Goal: Transaction & Acquisition: Obtain resource

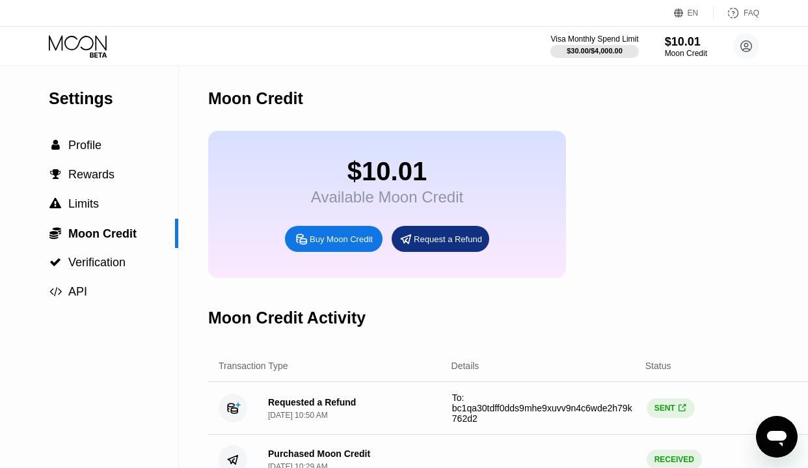
click at [331, 245] on div "Buy Moon Credit" at bounding box center [341, 239] width 63 height 11
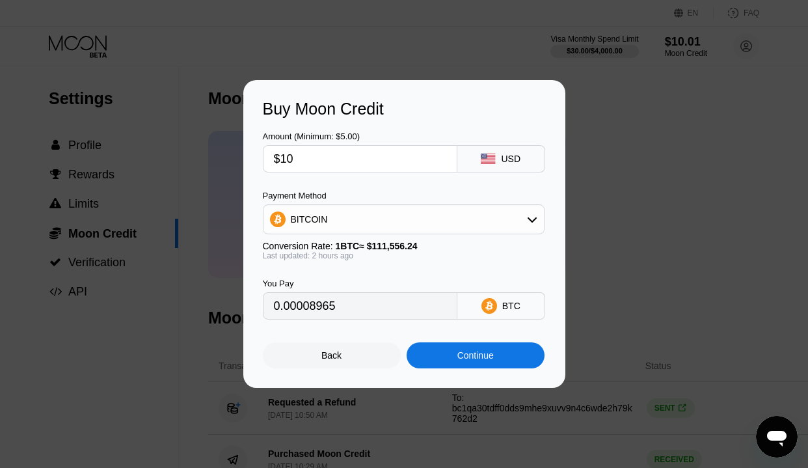
click at [326, 355] on div "Back" at bounding box center [332, 355] width 20 height 10
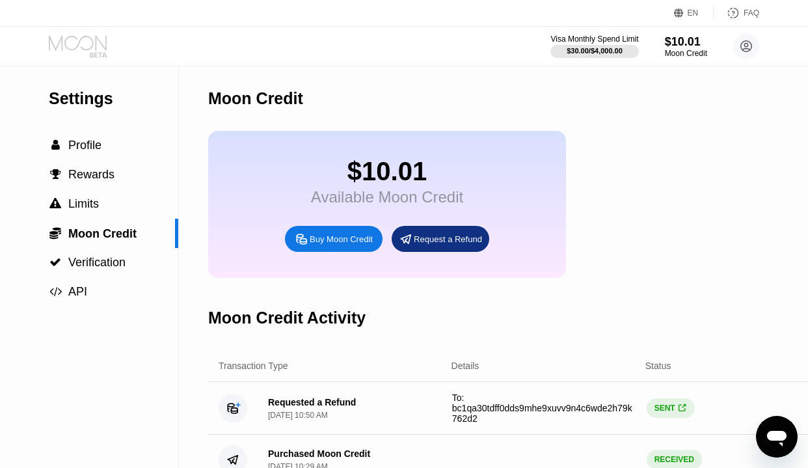
click at [91, 45] on icon at bounding box center [79, 46] width 61 height 23
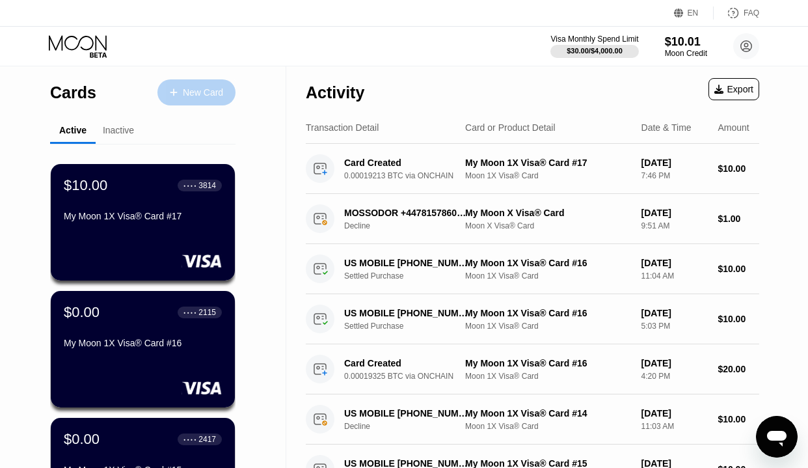
click at [206, 87] on div "New Card" at bounding box center [203, 92] width 40 height 11
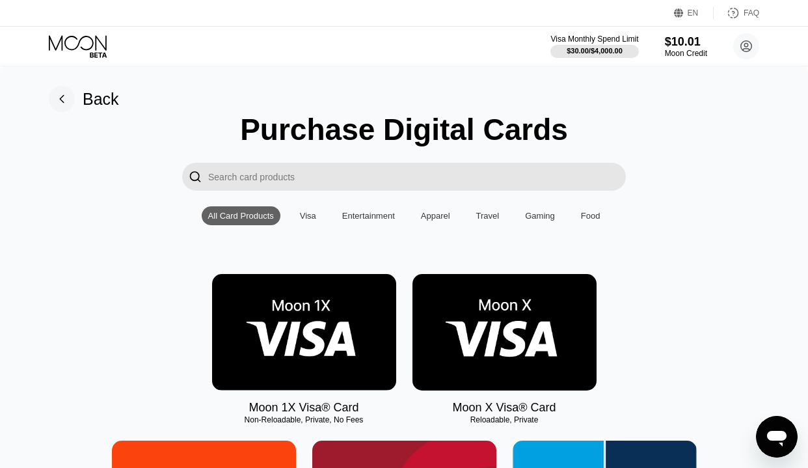
click at [517, 321] on img at bounding box center [505, 332] width 184 height 116
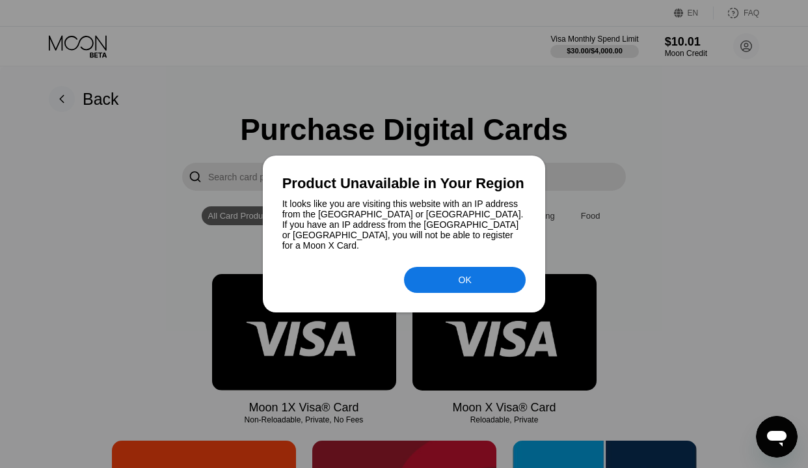
click at [441, 275] on div "OK" at bounding box center [465, 280] width 122 height 26
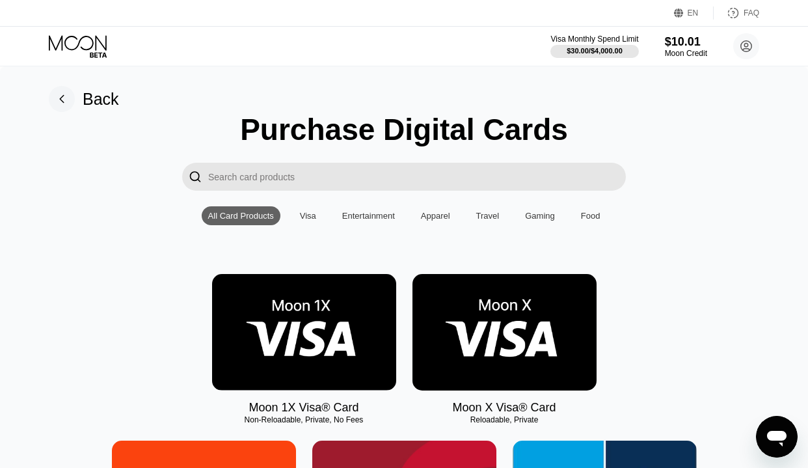
click at [535, 333] on img at bounding box center [505, 332] width 184 height 116
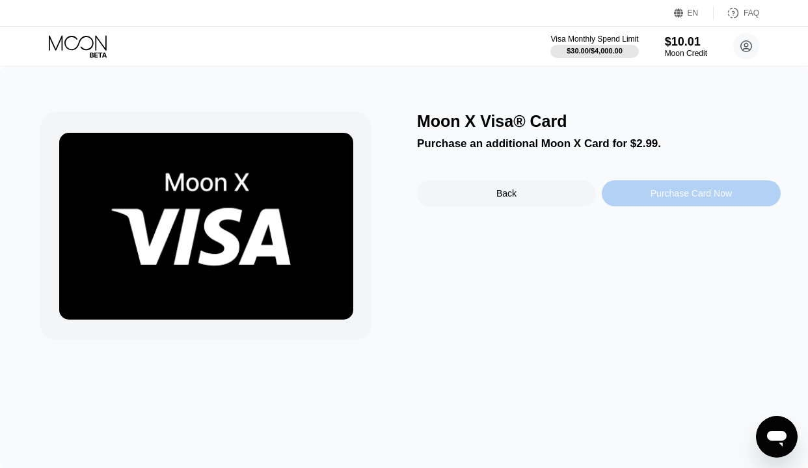
click at [696, 197] on div "Purchase Card Now" at bounding box center [691, 193] width 81 height 10
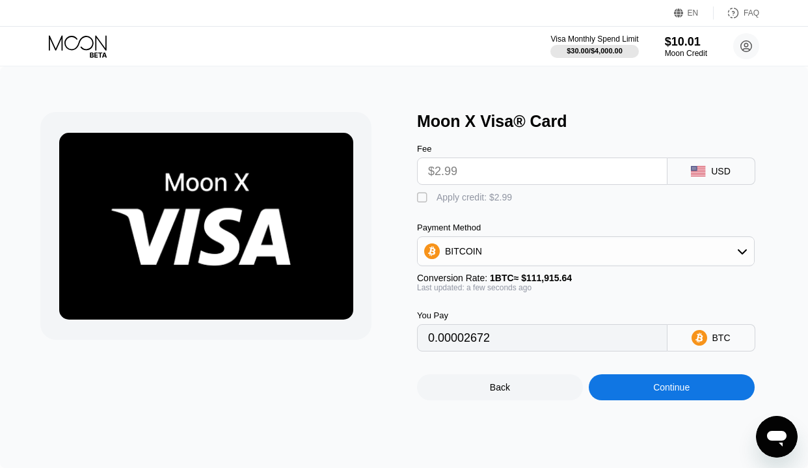
click at [562, 172] on input "$2.99" at bounding box center [542, 171] width 228 height 26
click at [489, 171] on input "$2.99" at bounding box center [542, 171] width 228 height 26
click at [737, 164] on div "USD" at bounding box center [712, 171] width 88 height 27
click at [724, 171] on div "USD" at bounding box center [721, 171] width 20 height 10
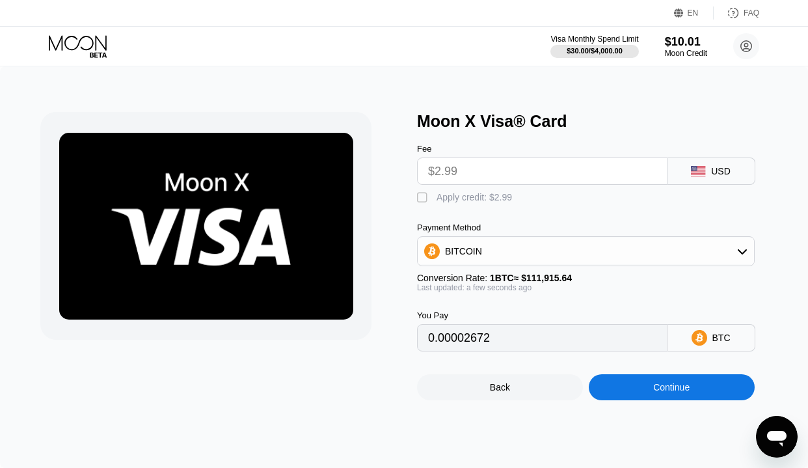
click at [594, 259] on div "BITCOIN" at bounding box center [586, 251] width 336 height 26
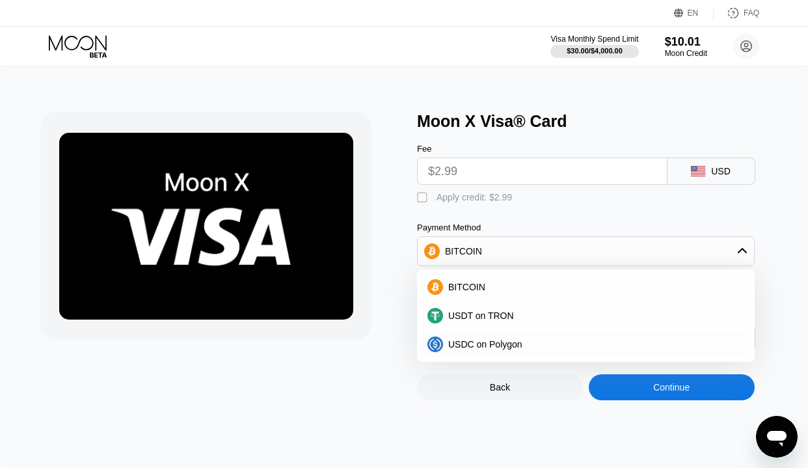
click at [735, 113] on div "Moon X Visa® Card" at bounding box center [599, 121] width 364 height 19
click at [484, 390] on div "Back" at bounding box center [500, 387] width 166 height 26
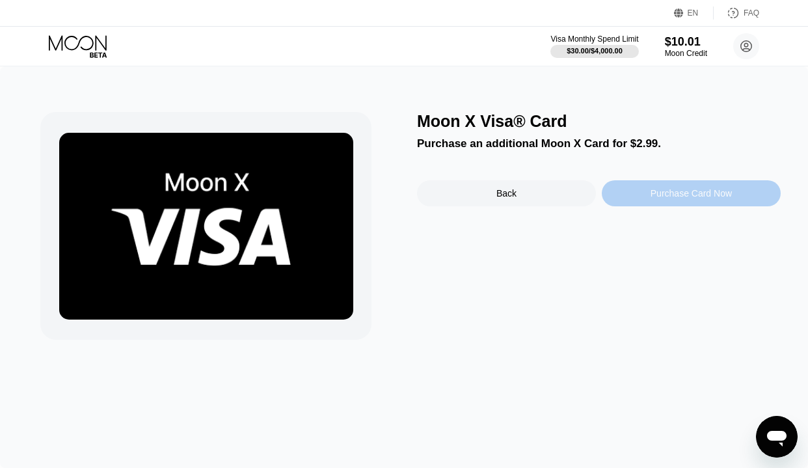
click at [641, 192] on div "Purchase Card Now" at bounding box center [691, 193] width 179 height 26
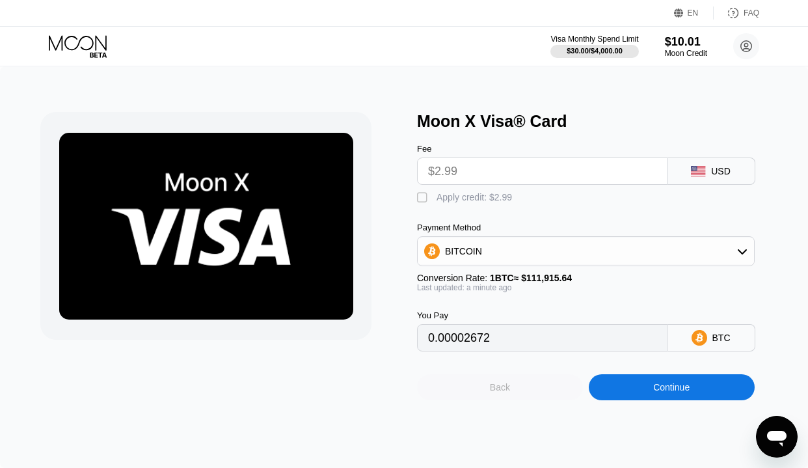
click at [523, 394] on div "Back" at bounding box center [500, 387] width 166 height 26
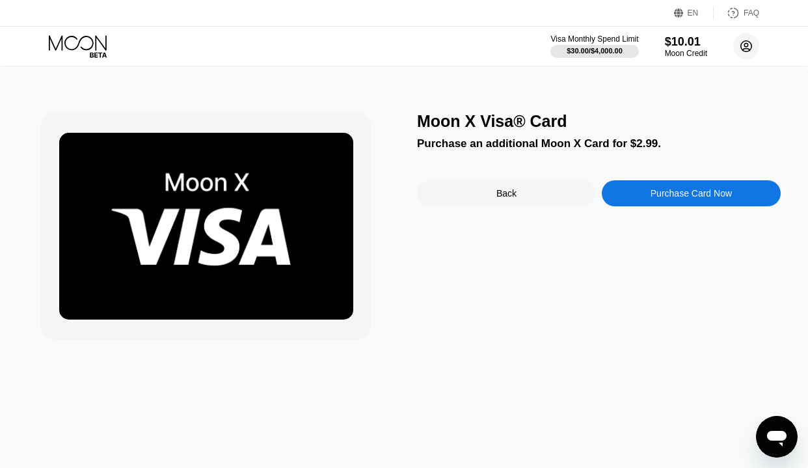
click at [738, 44] on circle at bounding box center [746, 46] width 26 height 26
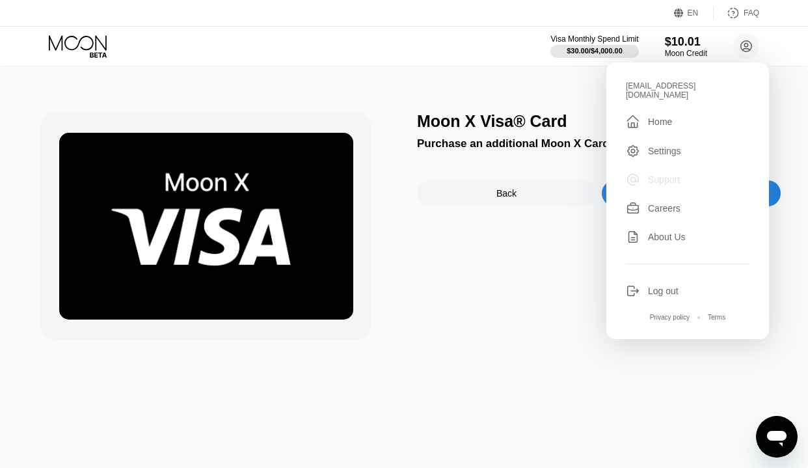
click at [667, 174] on div "Support" at bounding box center [664, 179] width 32 height 10
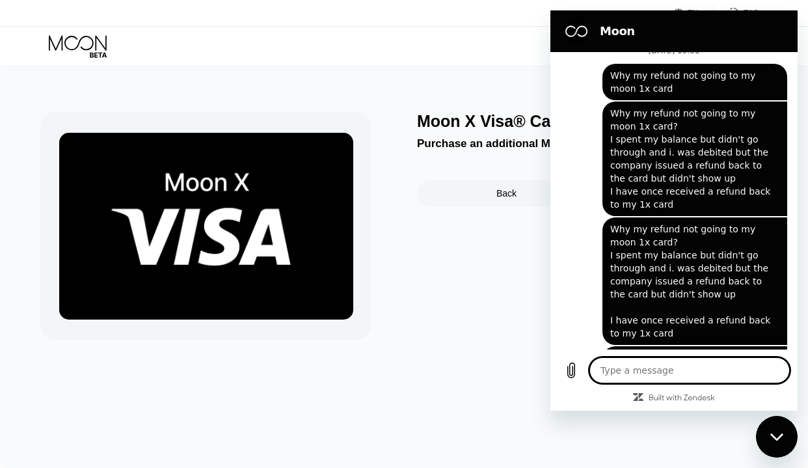
scroll to position [1971, 0]
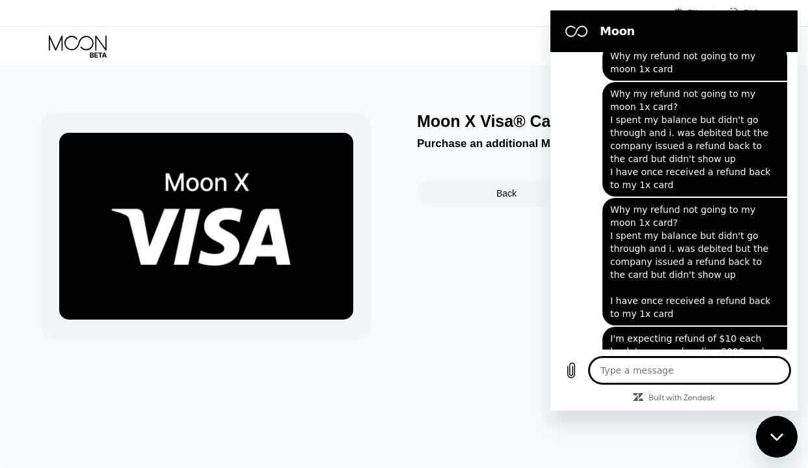
click at [468, 305] on div "Moon X Visa® Card Purchase an additional Moon X Card for $2.99. Back Purchase C…" at bounding box center [599, 226] width 364 height 228
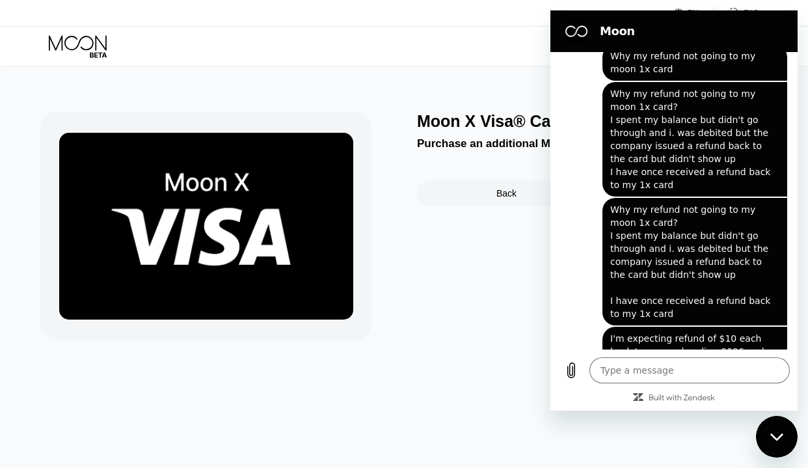
click at [493, 191] on div "Back" at bounding box center [506, 193] width 179 height 26
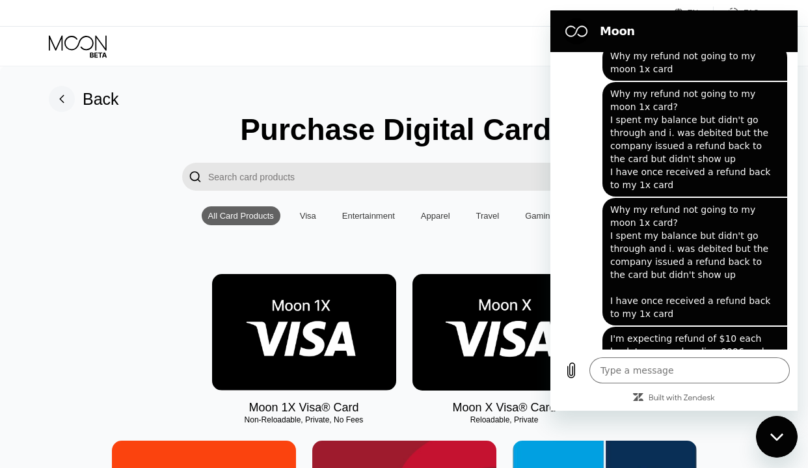
click at [449, 46] on div "Visa Monthly Spend Limit $30.00 / $4,000.00 $10.01 Moon Credit hmink7567@gmail.…" at bounding box center [404, 46] width 808 height 39
click at [780, 431] on div "Close messaging window" at bounding box center [777, 436] width 39 height 39
type textarea "x"
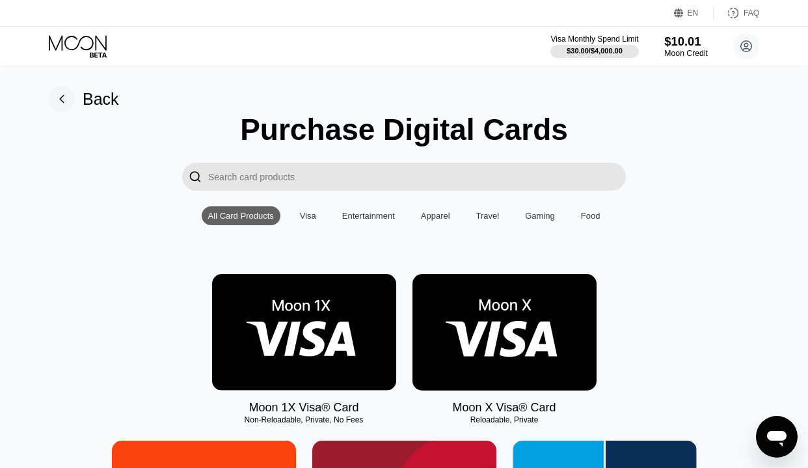
click at [678, 46] on div "$10.01" at bounding box center [686, 41] width 44 height 14
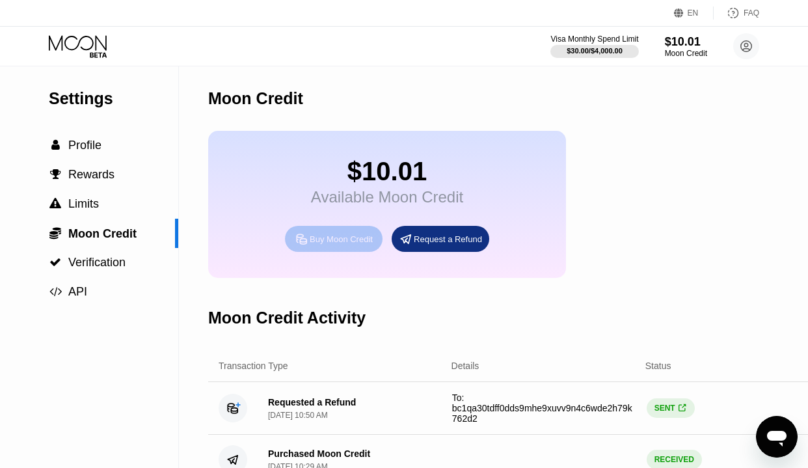
click at [333, 241] on div "Buy Moon Credit" at bounding box center [341, 239] width 63 height 11
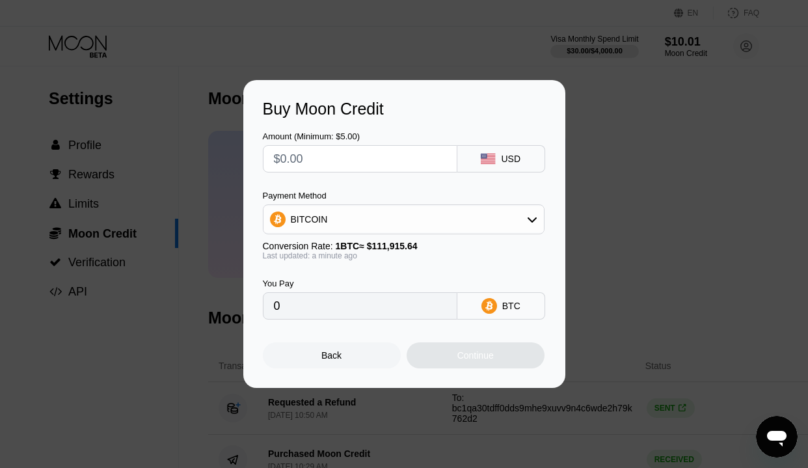
click at [519, 158] on div "USD" at bounding box center [511, 159] width 20 height 10
click at [525, 223] on div "BITCOIN" at bounding box center [404, 219] width 281 height 26
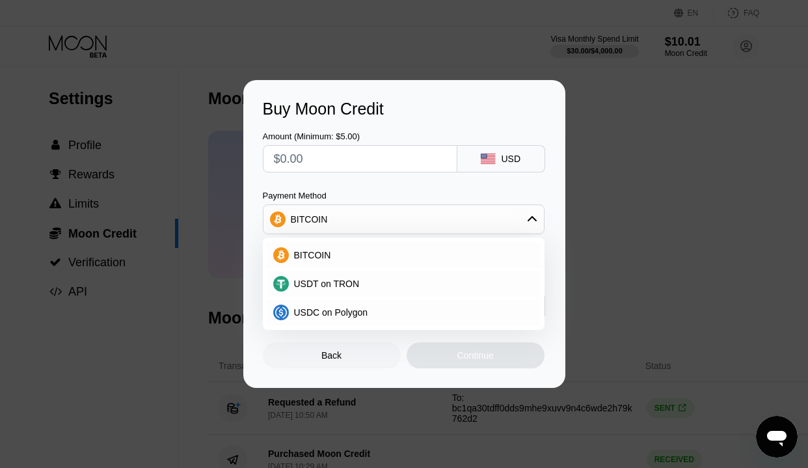
click at [525, 223] on div "BITCOIN" at bounding box center [404, 219] width 281 height 26
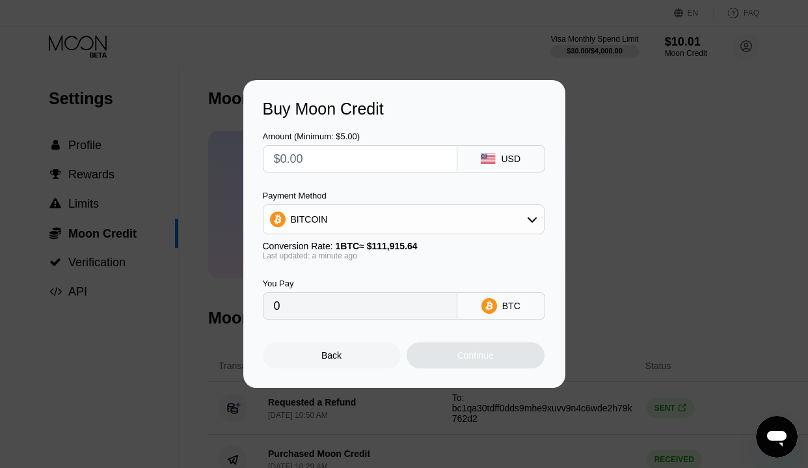
click at [334, 356] on div "Back" at bounding box center [332, 355] width 20 height 10
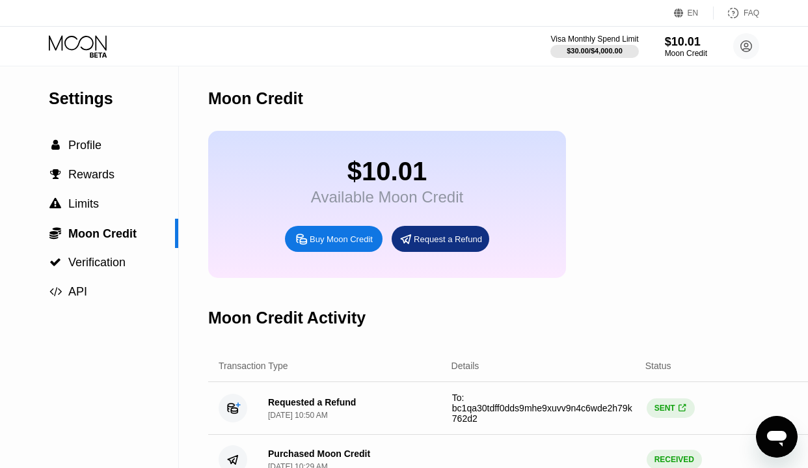
click at [90, 51] on icon at bounding box center [79, 46] width 61 height 23
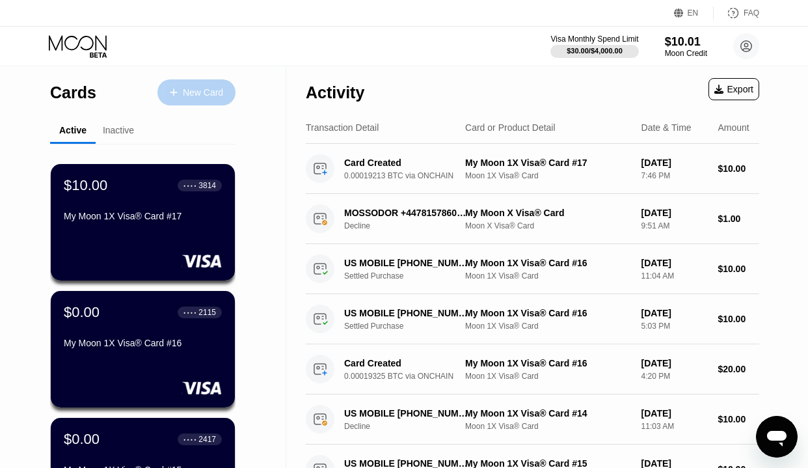
click at [202, 94] on div "New Card" at bounding box center [203, 92] width 40 height 11
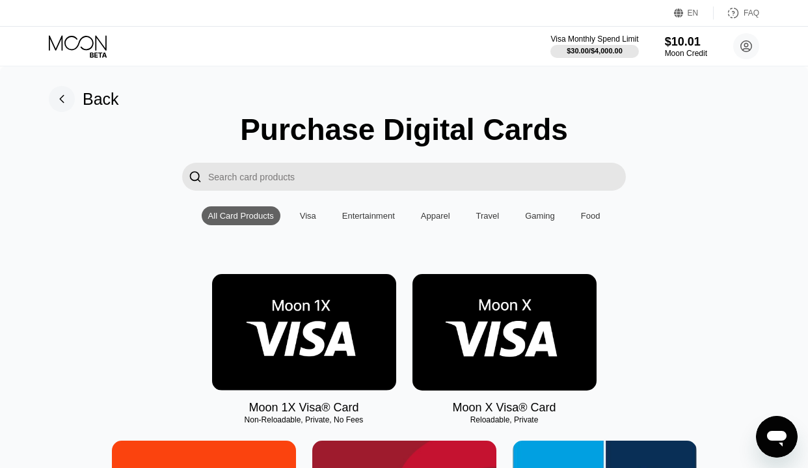
click at [343, 312] on img at bounding box center [304, 332] width 184 height 116
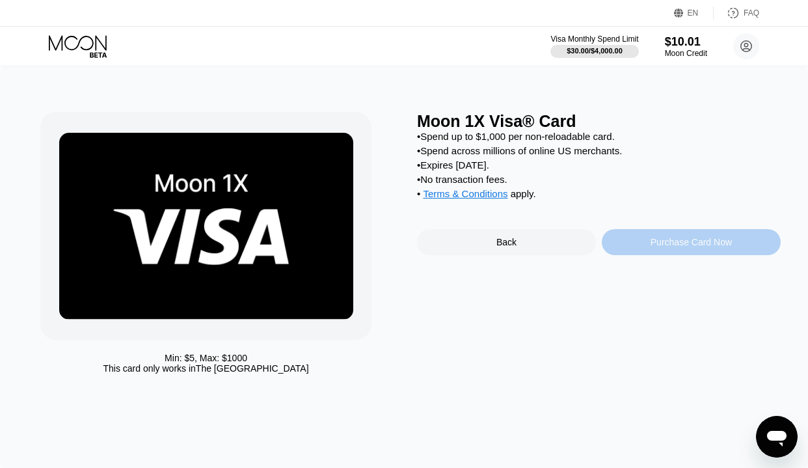
click at [665, 244] on div "Purchase Card Now" at bounding box center [691, 242] width 81 height 10
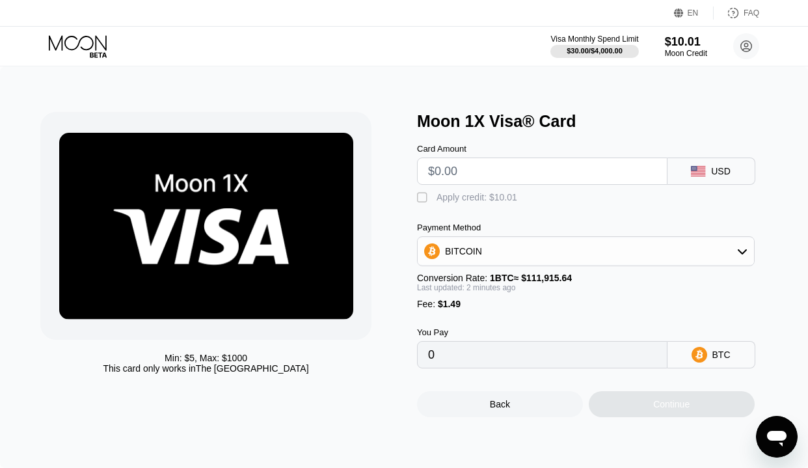
click at [730, 169] on div "USD" at bounding box center [721, 171] width 20 height 10
click at [737, 236] on div "BITCOIN" at bounding box center [586, 251] width 338 height 30
click at [737, 253] on icon at bounding box center [742, 251] width 10 height 10
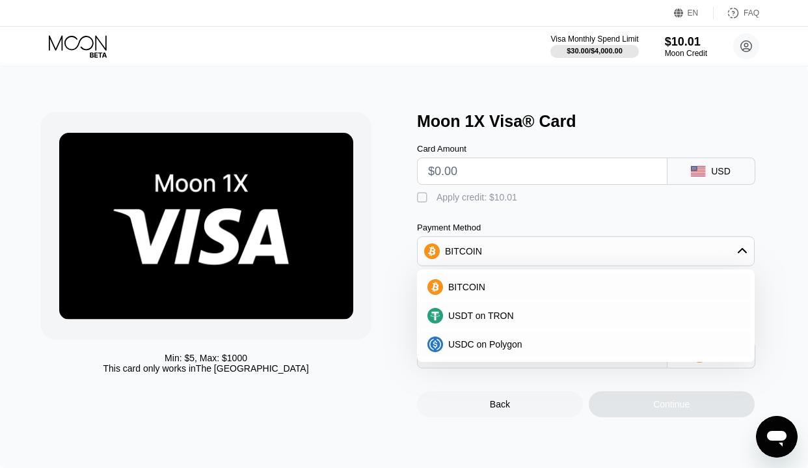
click at [542, 390] on div "Back Continue" at bounding box center [599, 392] width 364 height 49
click at [516, 256] on div "BITCOIN" at bounding box center [586, 251] width 336 height 26
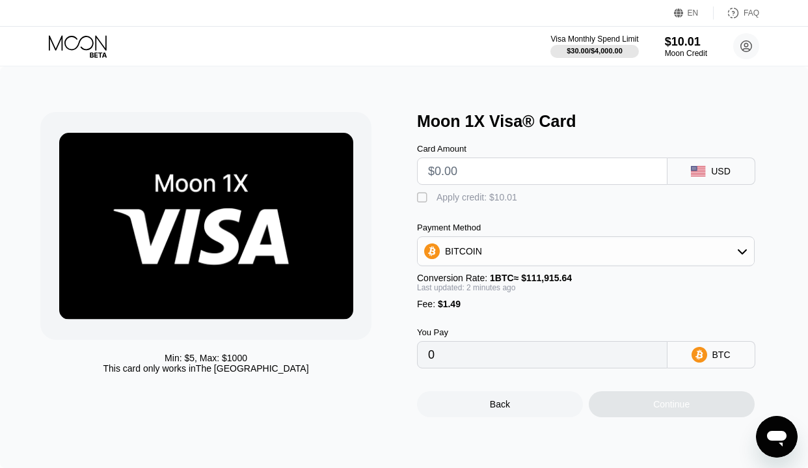
click at [698, 357] on icon at bounding box center [698, 354] width 7 height 10
click at [708, 168] on div "USD" at bounding box center [712, 171] width 88 height 27
click at [688, 48] on div "$10.01" at bounding box center [686, 41] width 44 height 14
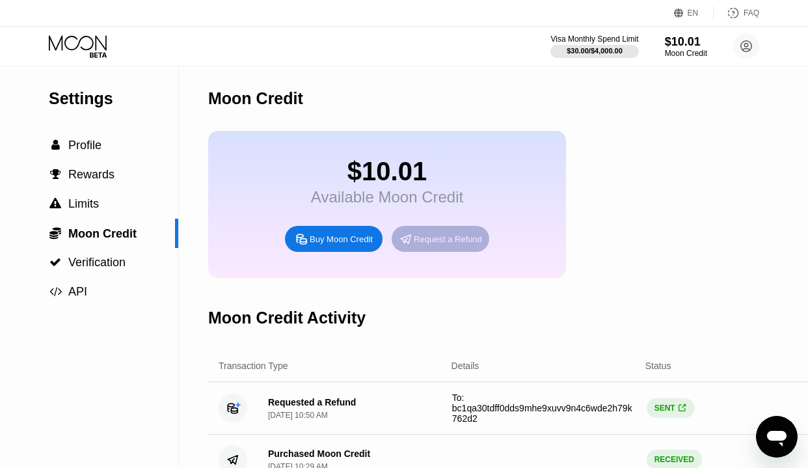
click at [437, 243] on div "Request a Refund" at bounding box center [448, 239] width 68 height 11
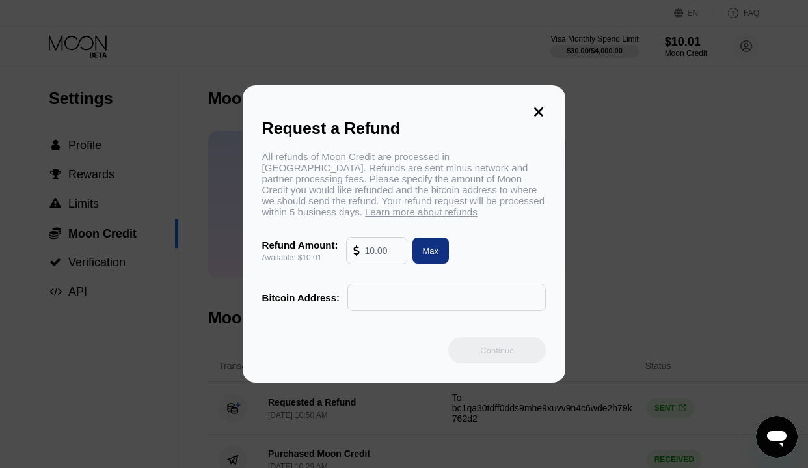
click at [385, 253] on input "text" at bounding box center [382, 251] width 35 height 26
type input "10.01"
click at [428, 297] on input "text" at bounding box center [447, 297] width 184 height 26
paste input "bc1qfrkmrlju6z8u0535dkezmcpuu2v92lsm6ee5t9"
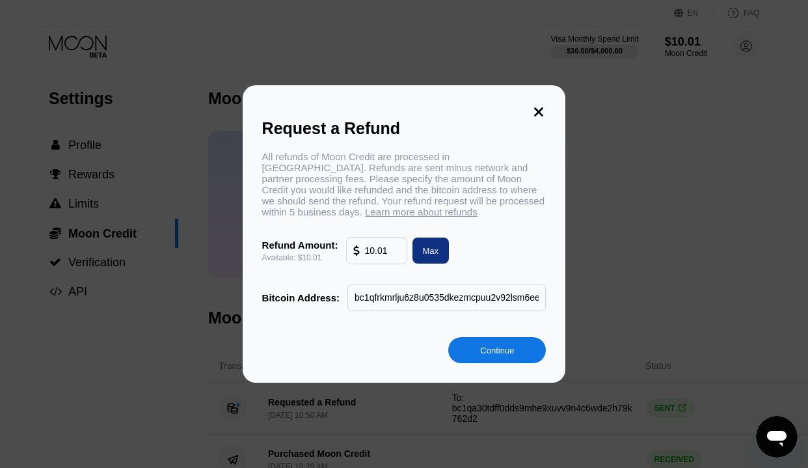
scroll to position [0, 27]
type input "bc1qfrkmrlju6z8u0535dkezmcpuu2v92lsm6ee5t9"
click at [475, 349] on div "Continue" at bounding box center [497, 350] width 98 height 26
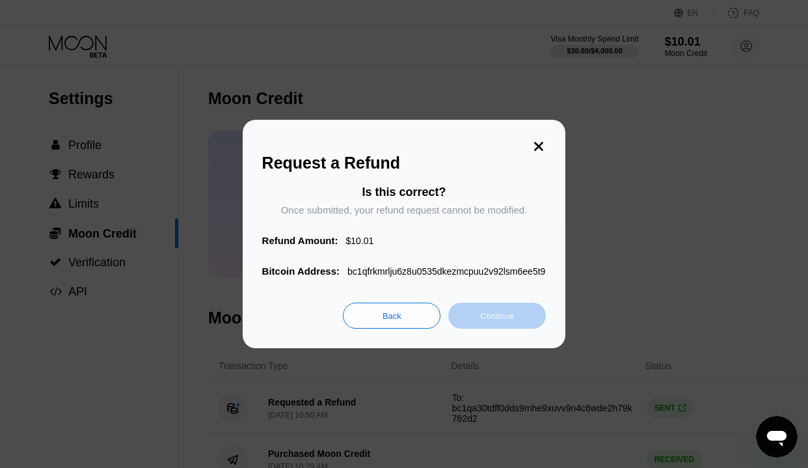
click at [512, 322] on div "Continue" at bounding box center [497, 315] width 34 height 11
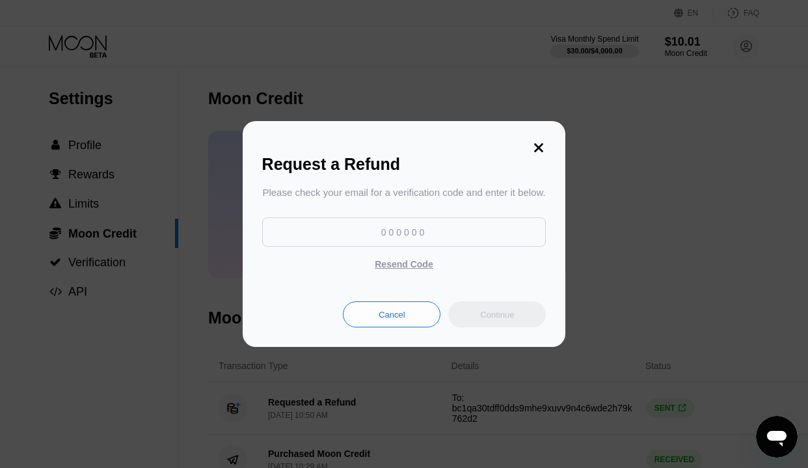
click at [477, 238] on input at bounding box center [404, 231] width 284 height 29
paste input "910936"
type input "910936"
click at [508, 320] on div "Continue" at bounding box center [497, 314] width 34 height 11
click at [515, 316] on div "Continue" at bounding box center [497, 314] width 98 height 26
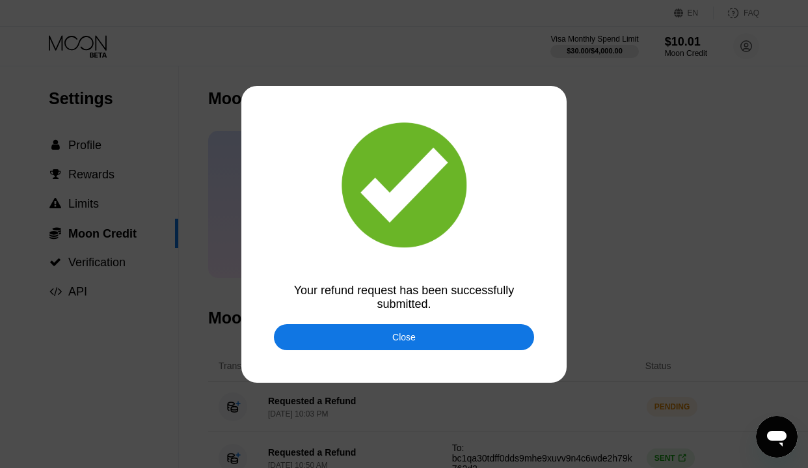
click at [442, 337] on div "Close" at bounding box center [404, 337] width 260 height 26
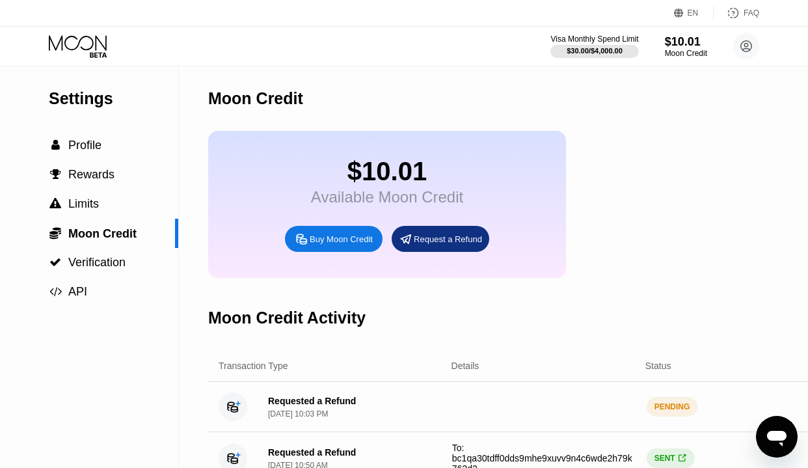
scroll to position [1971, 0]
